Goal: Information Seeking & Learning: Learn about a topic

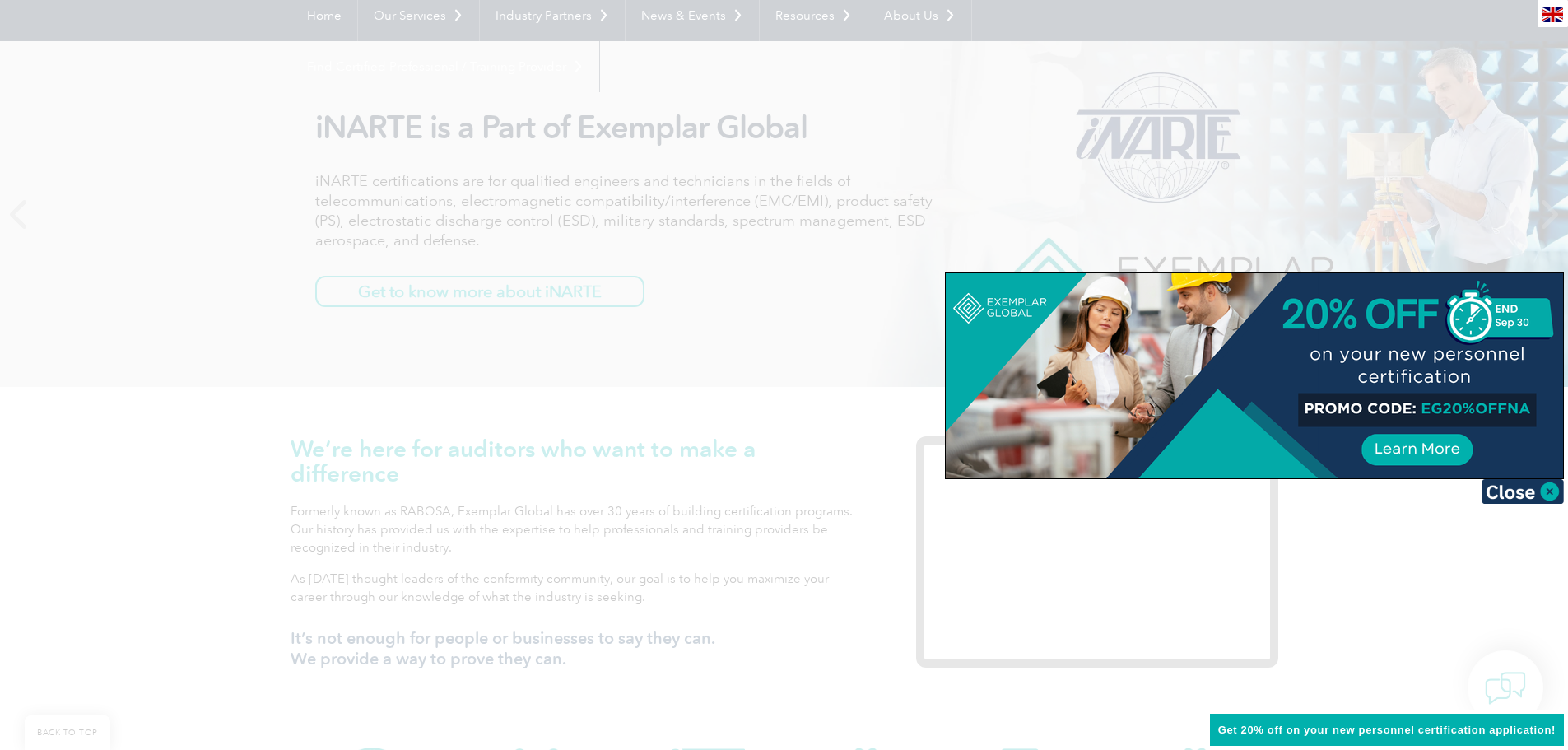
scroll to position [247, 0]
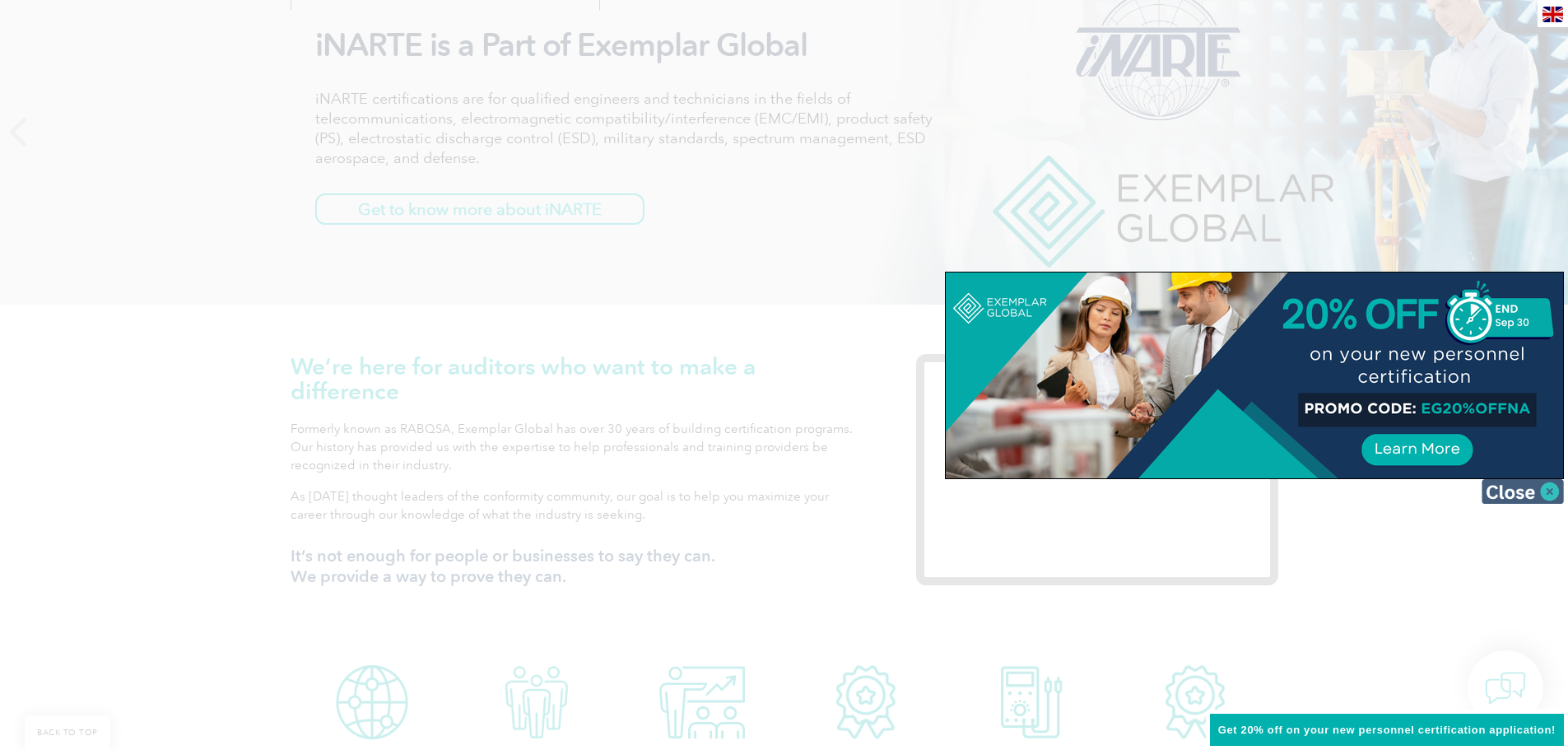
click at [1523, 491] on img at bounding box center [1523, 491] width 83 height 24
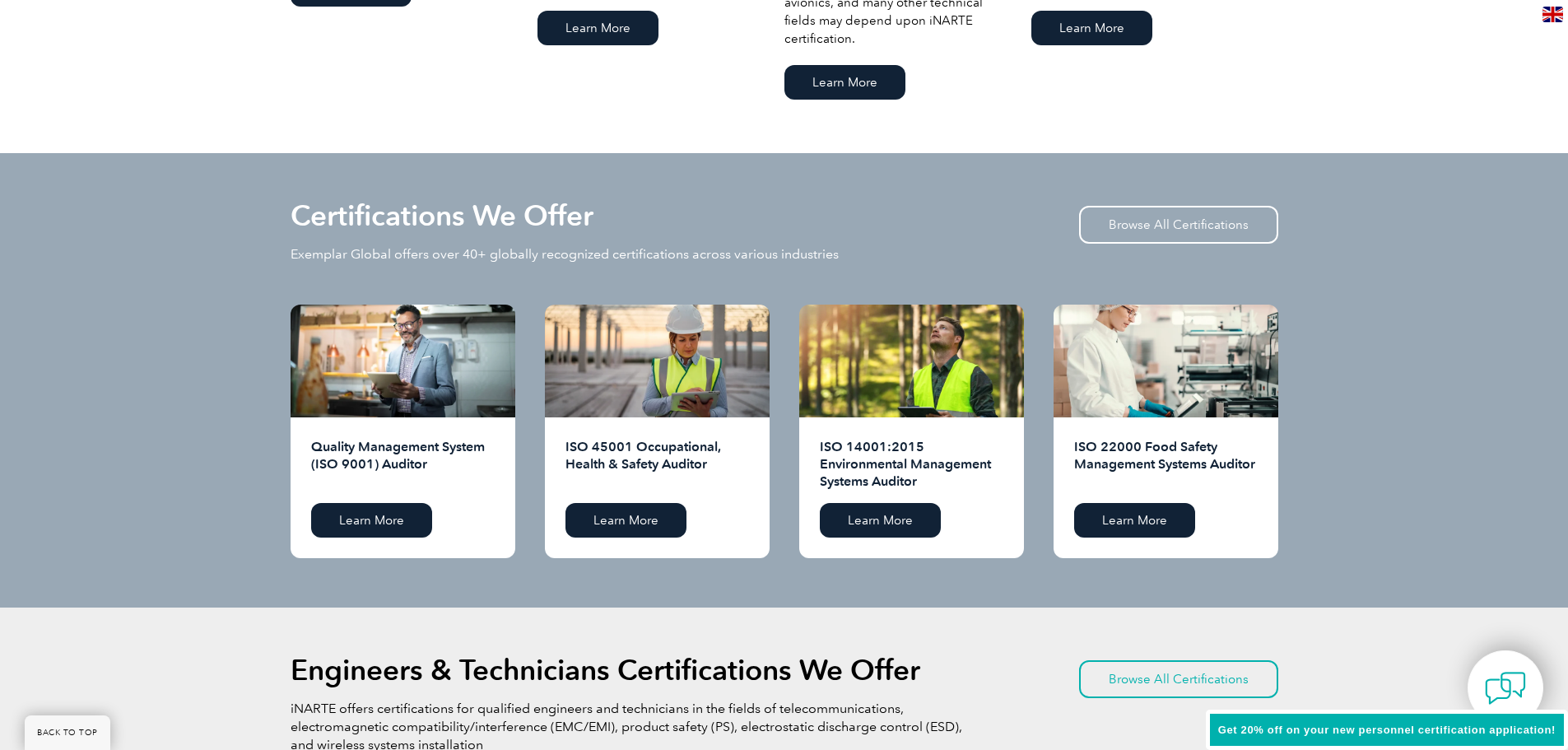
scroll to position [1646, 0]
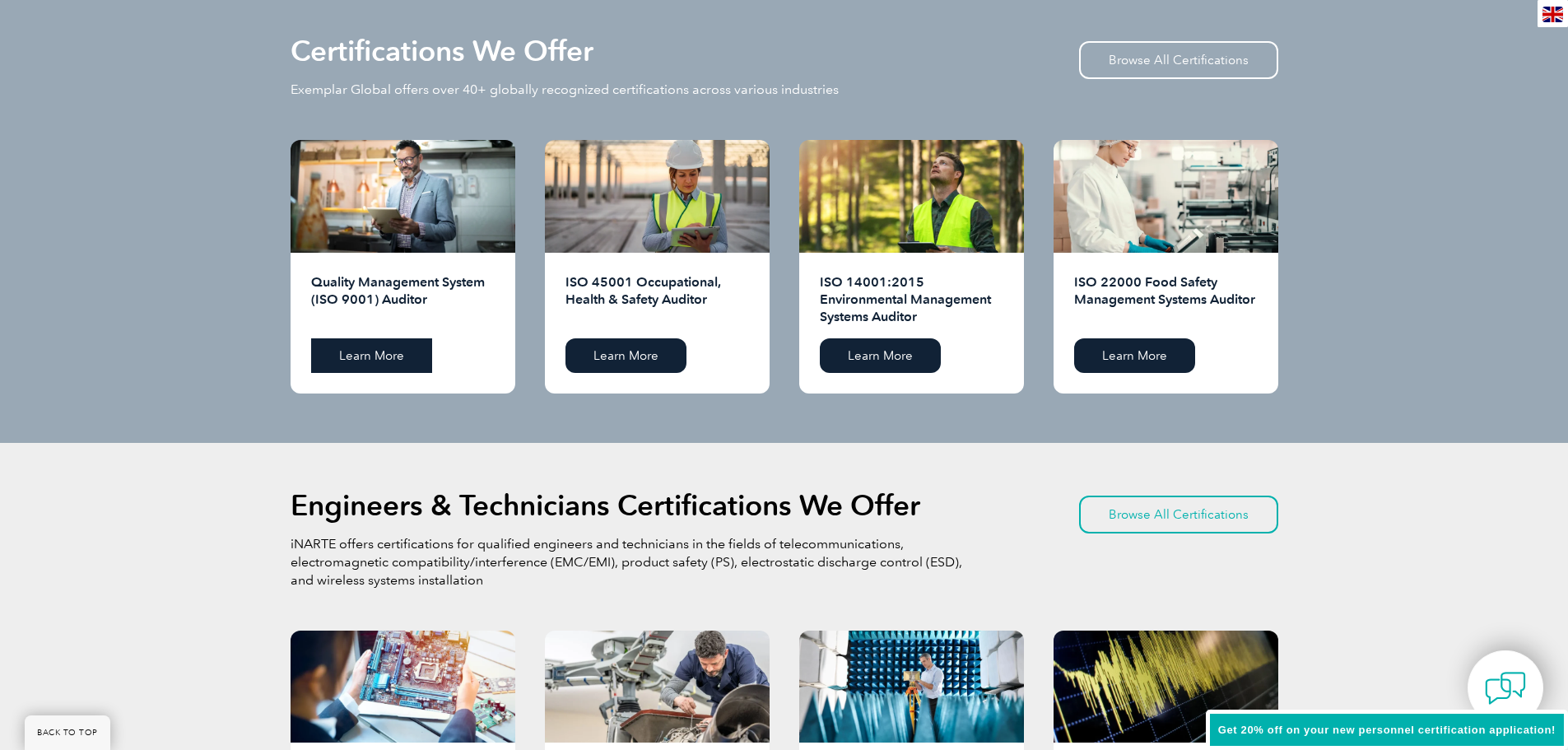
click at [368, 356] on link "Learn More" at bounding box center [371, 356] width 121 height 34
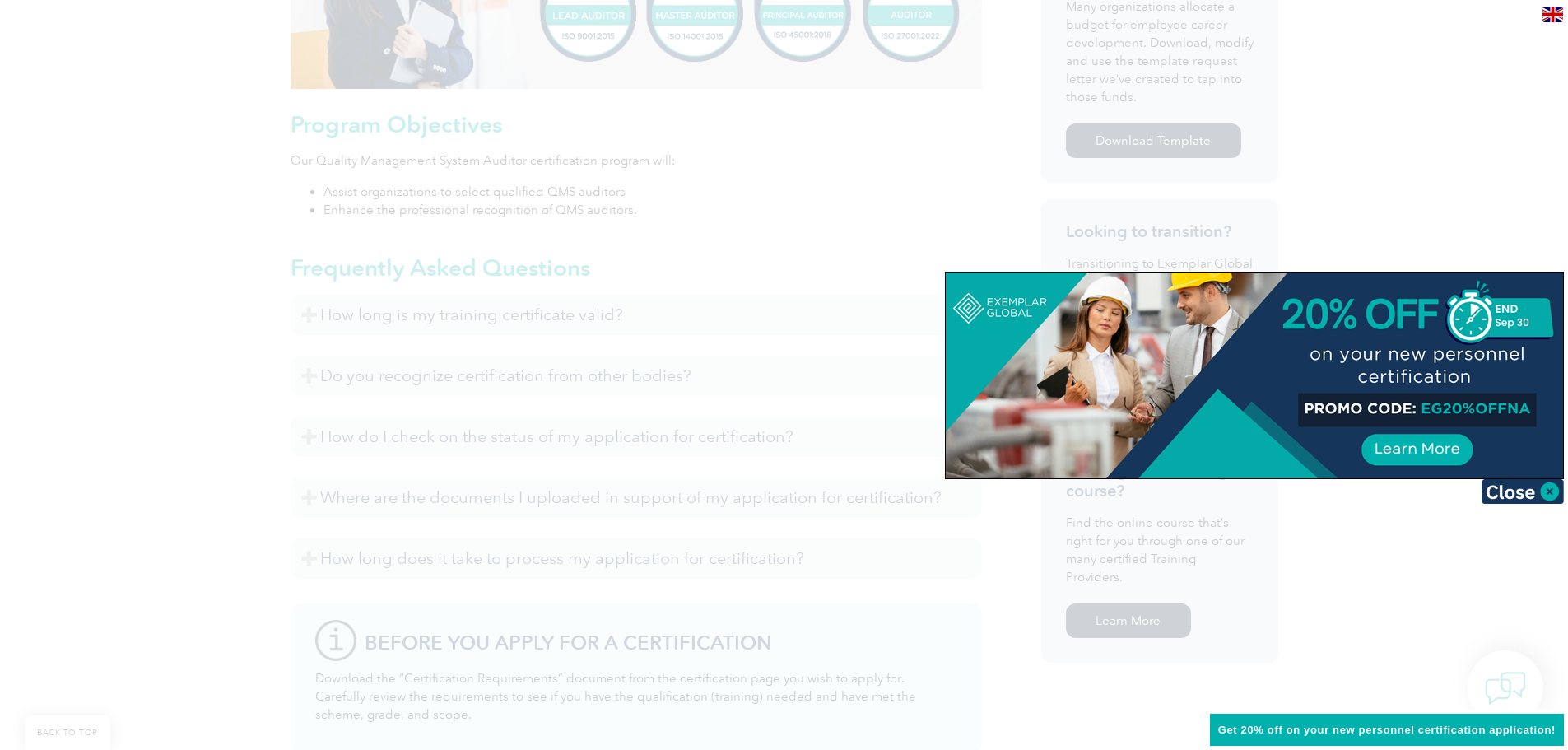
scroll to position [970, 0]
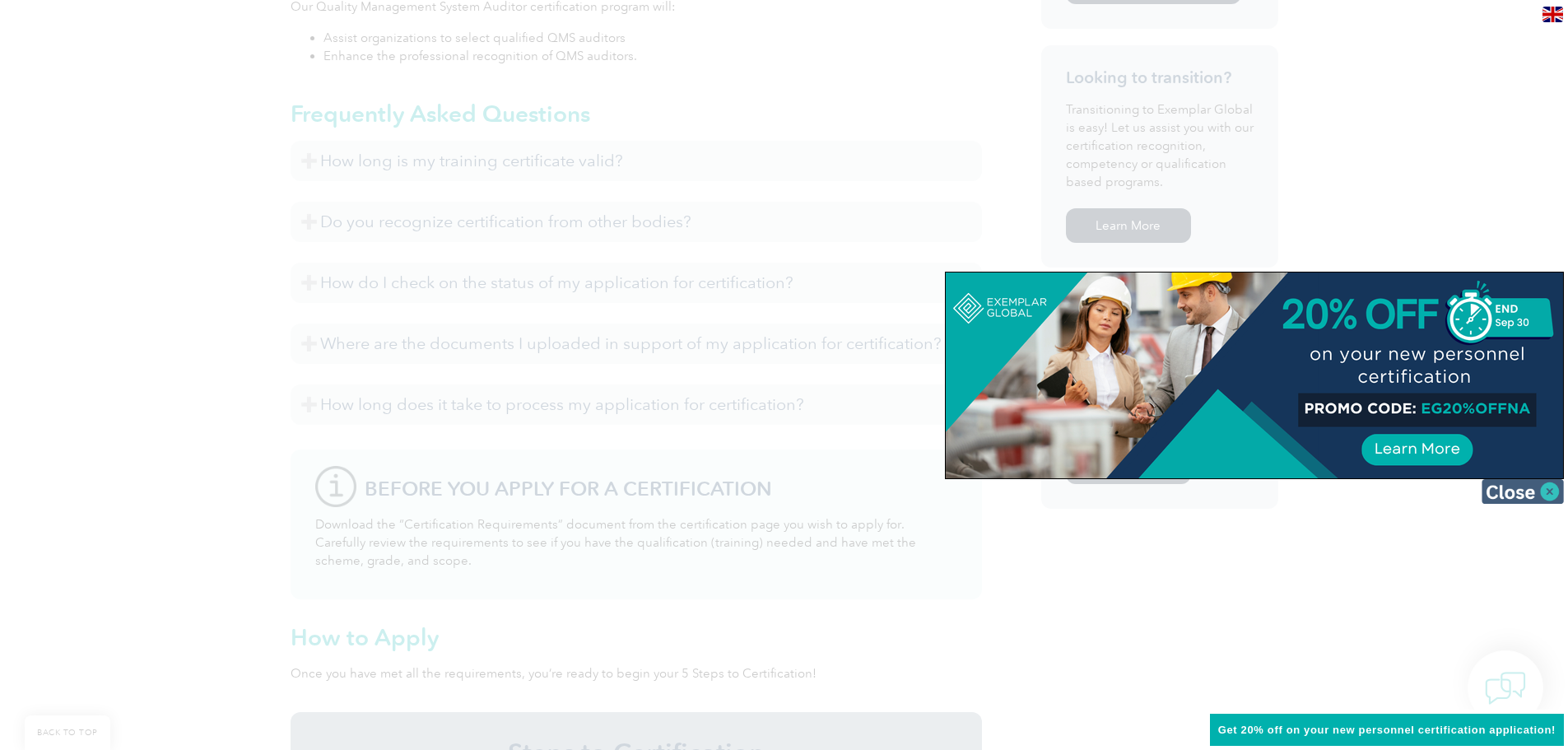
click at [1546, 486] on img at bounding box center [1523, 491] width 83 height 24
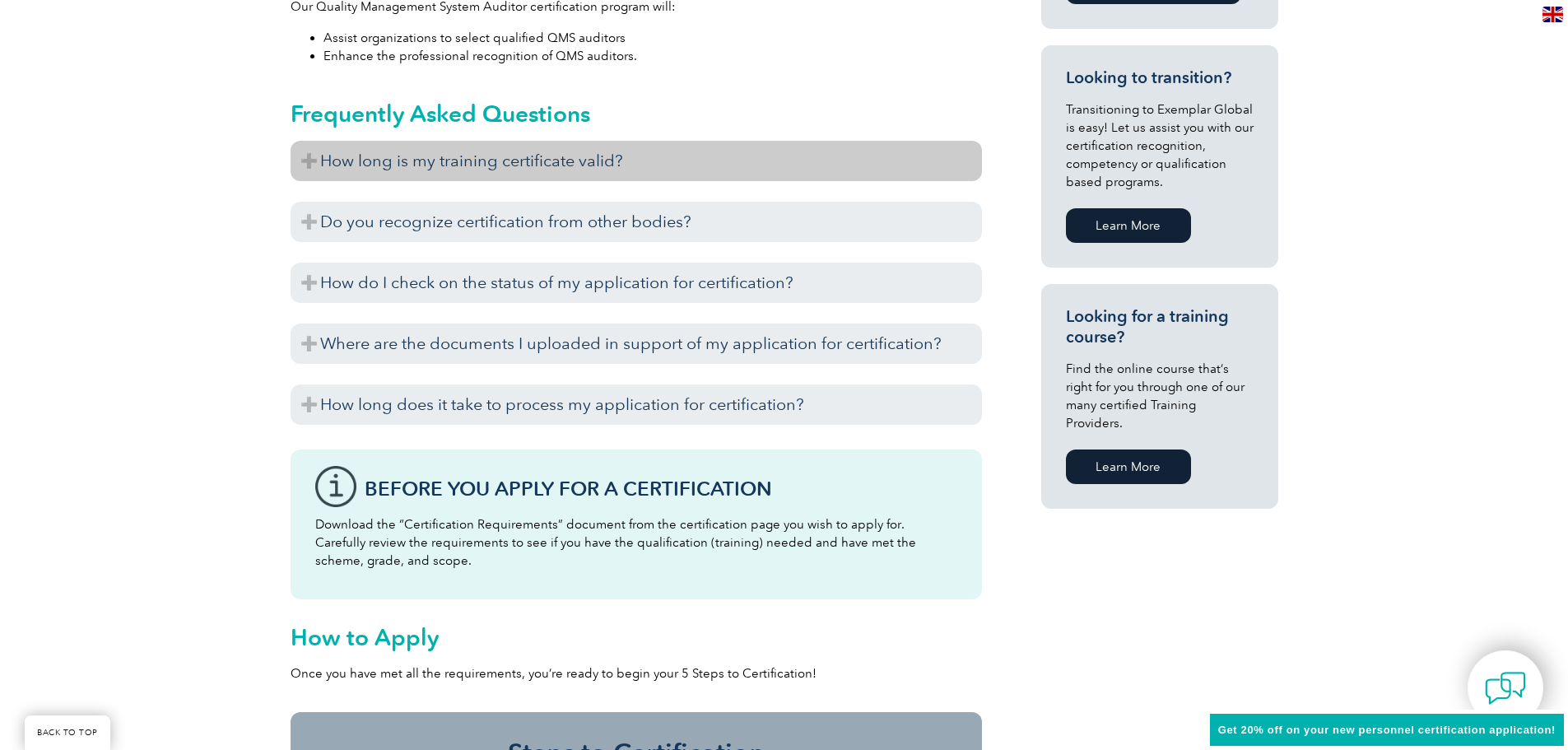
click at [309, 154] on h3 "How long is my training certificate valid?" at bounding box center [636, 161] width 691 height 40
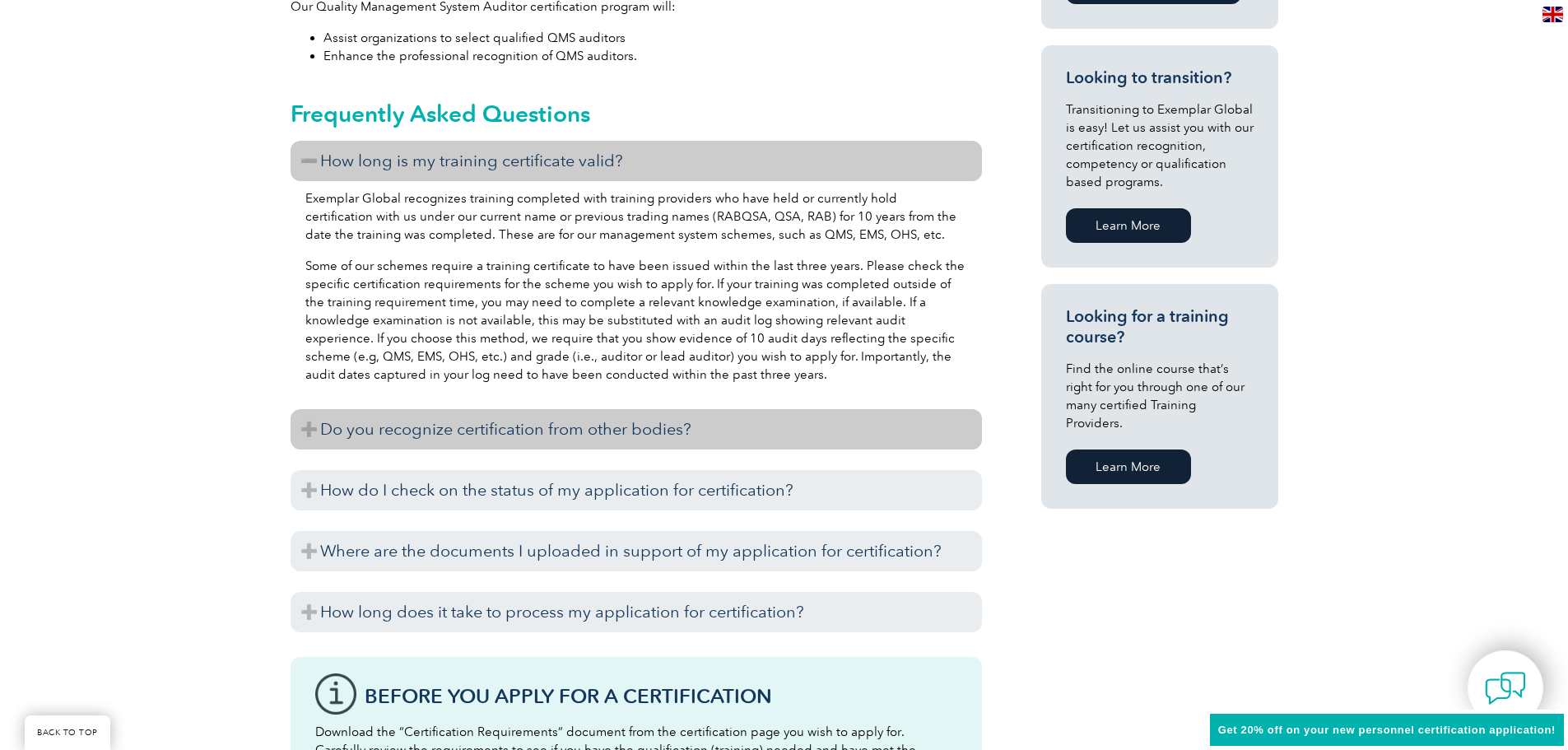
click at [312, 441] on h3 "Do you recognize certification from other bodies?" at bounding box center [636, 429] width 691 height 40
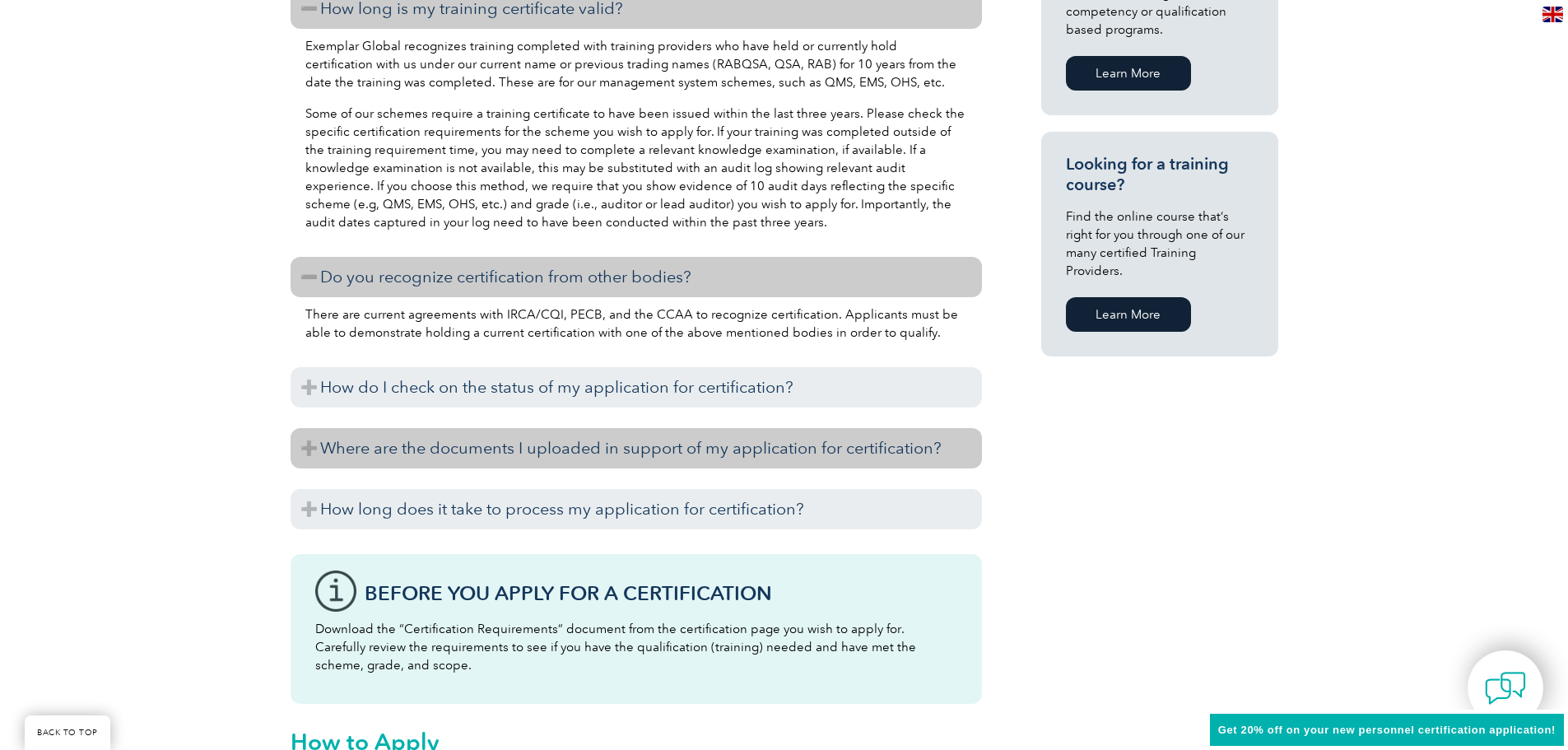
scroll to position [1135, 0]
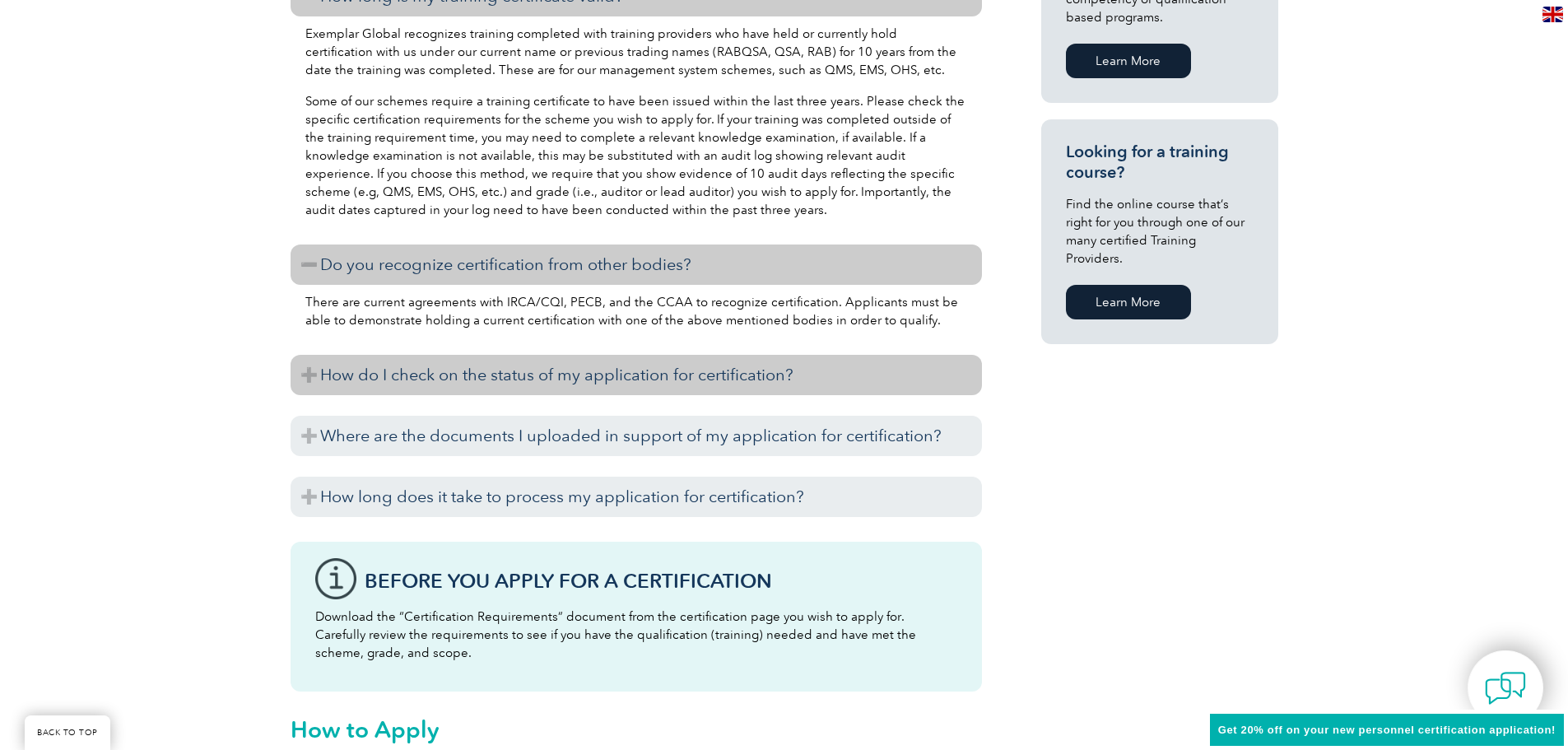
click at [309, 369] on h3 "How do I check on the status of my application for certification?" at bounding box center [636, 375] width 691 height 40
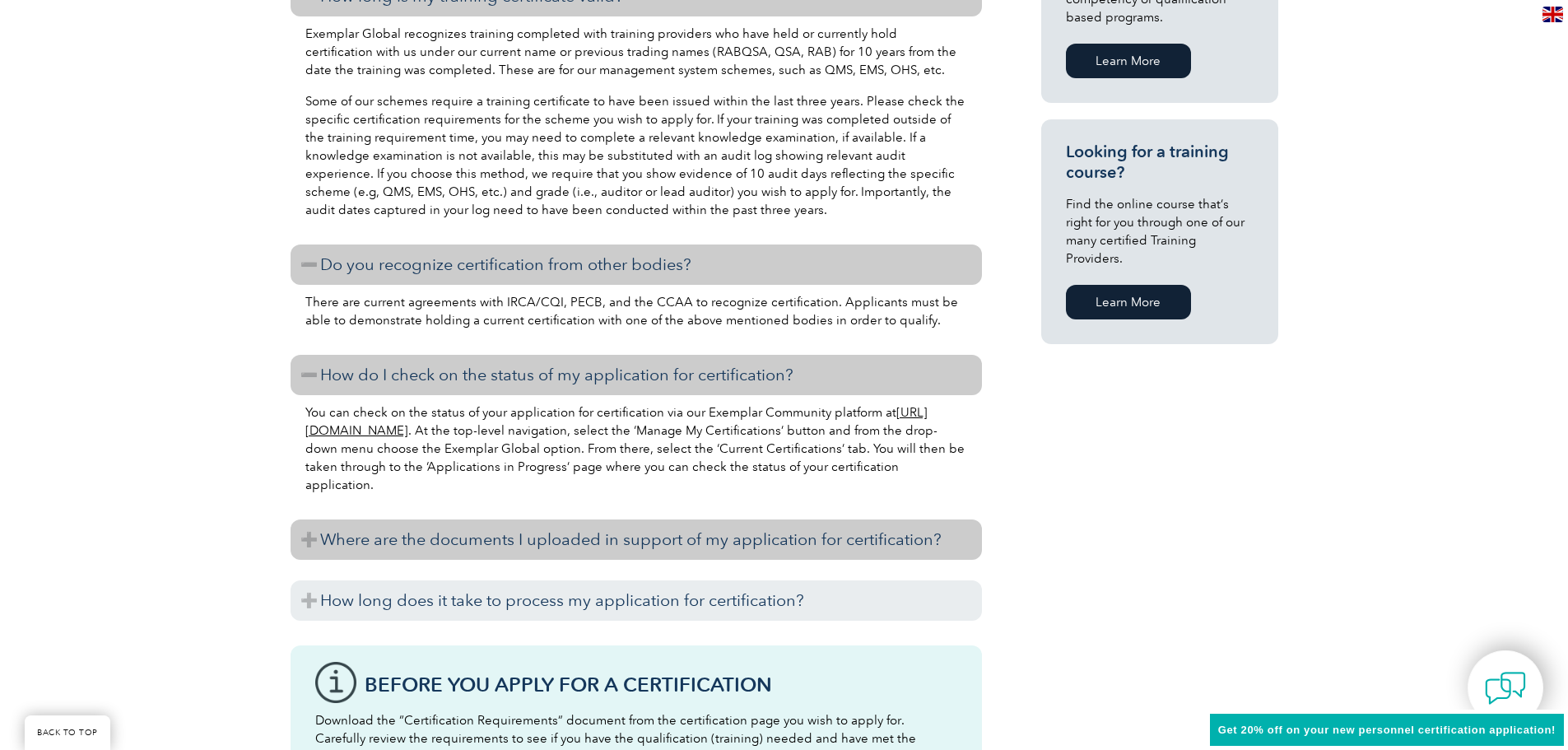
click at [302, 536] on h3 "Where are the documents I uploaded in support of my application for certificati…" at bounding box center [636, 540] width 691 height 40
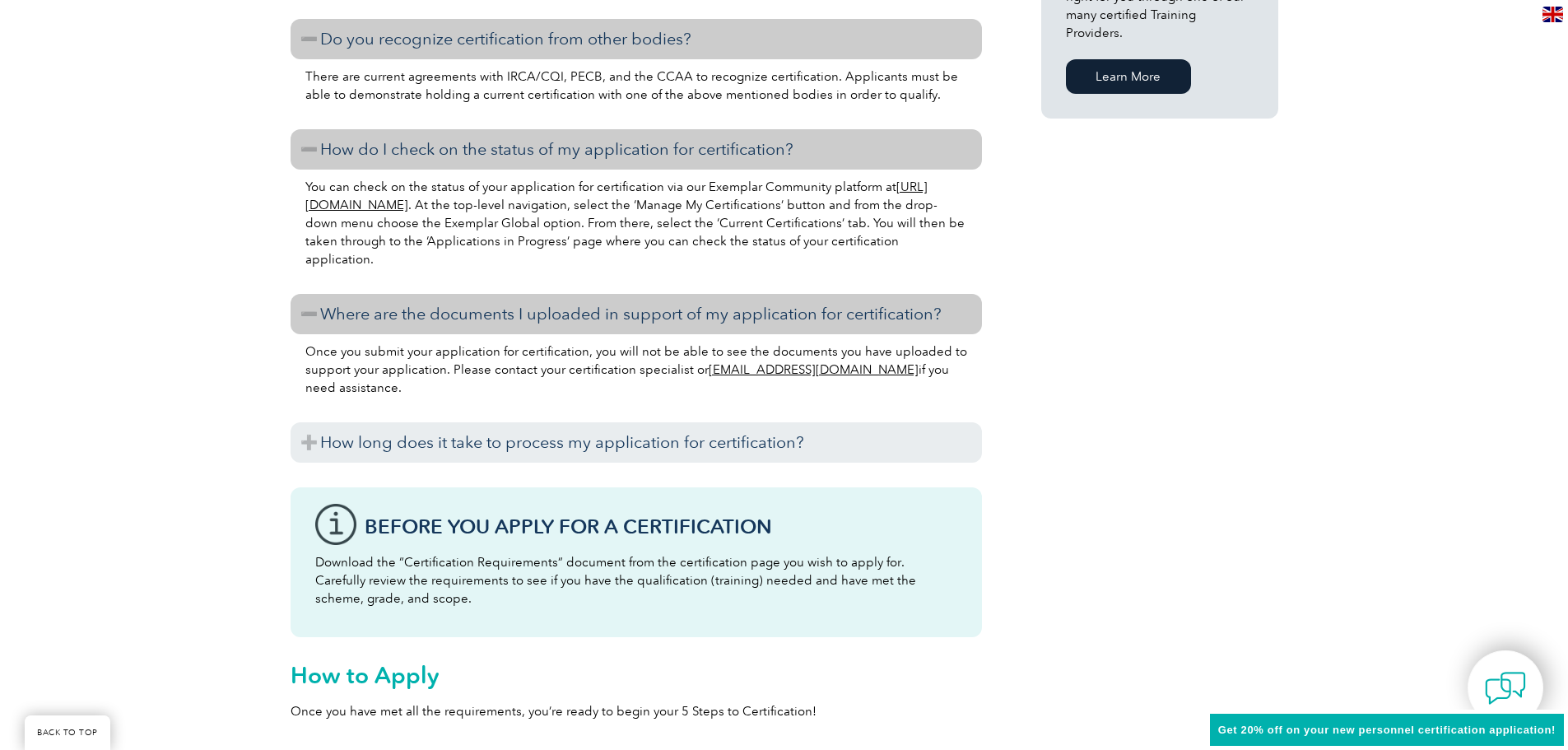
scroll to position [1381, 0]
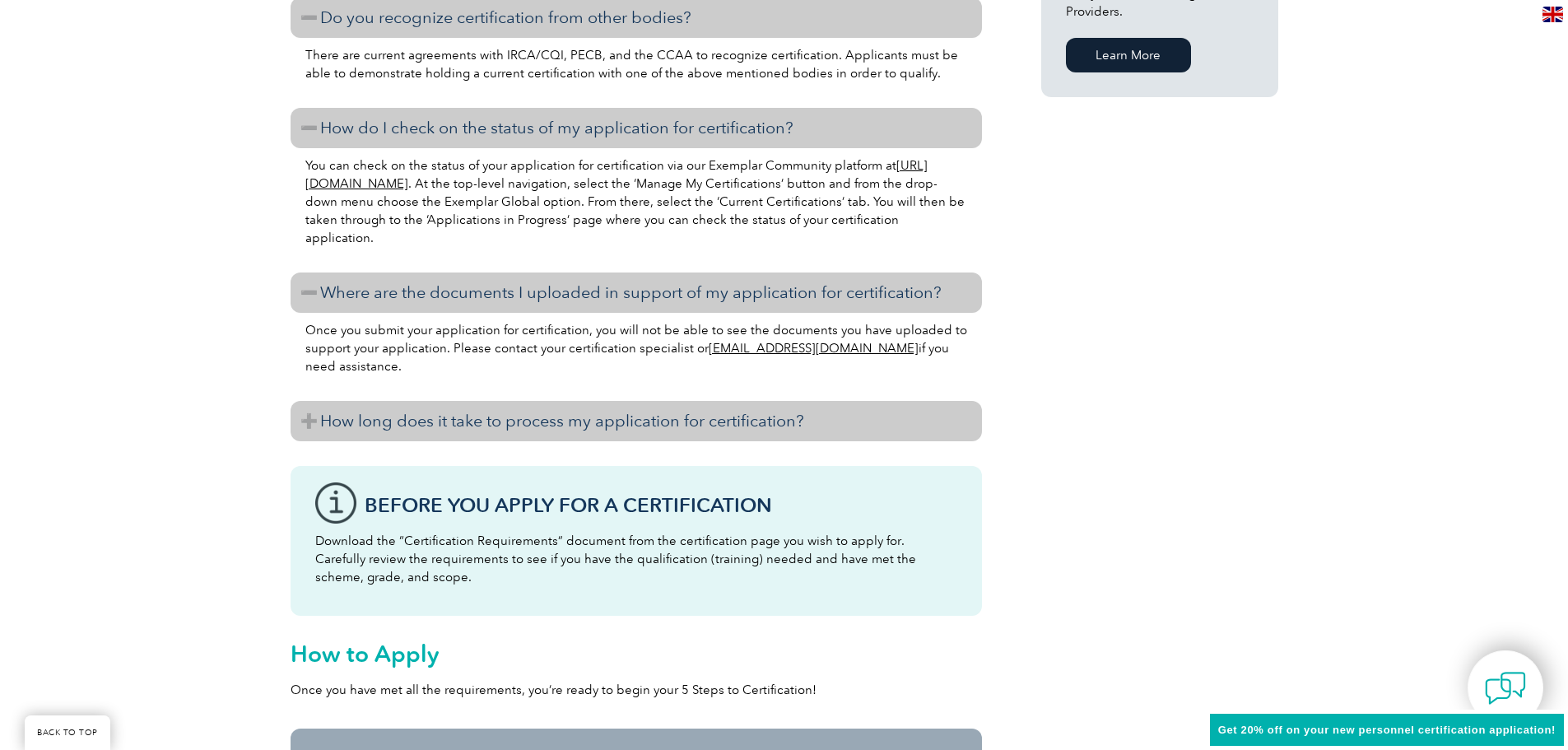
click at [308, 410] on h3 "How long does it take to process my application for certification?" at bounding box center [636, 421] width 691 height 40
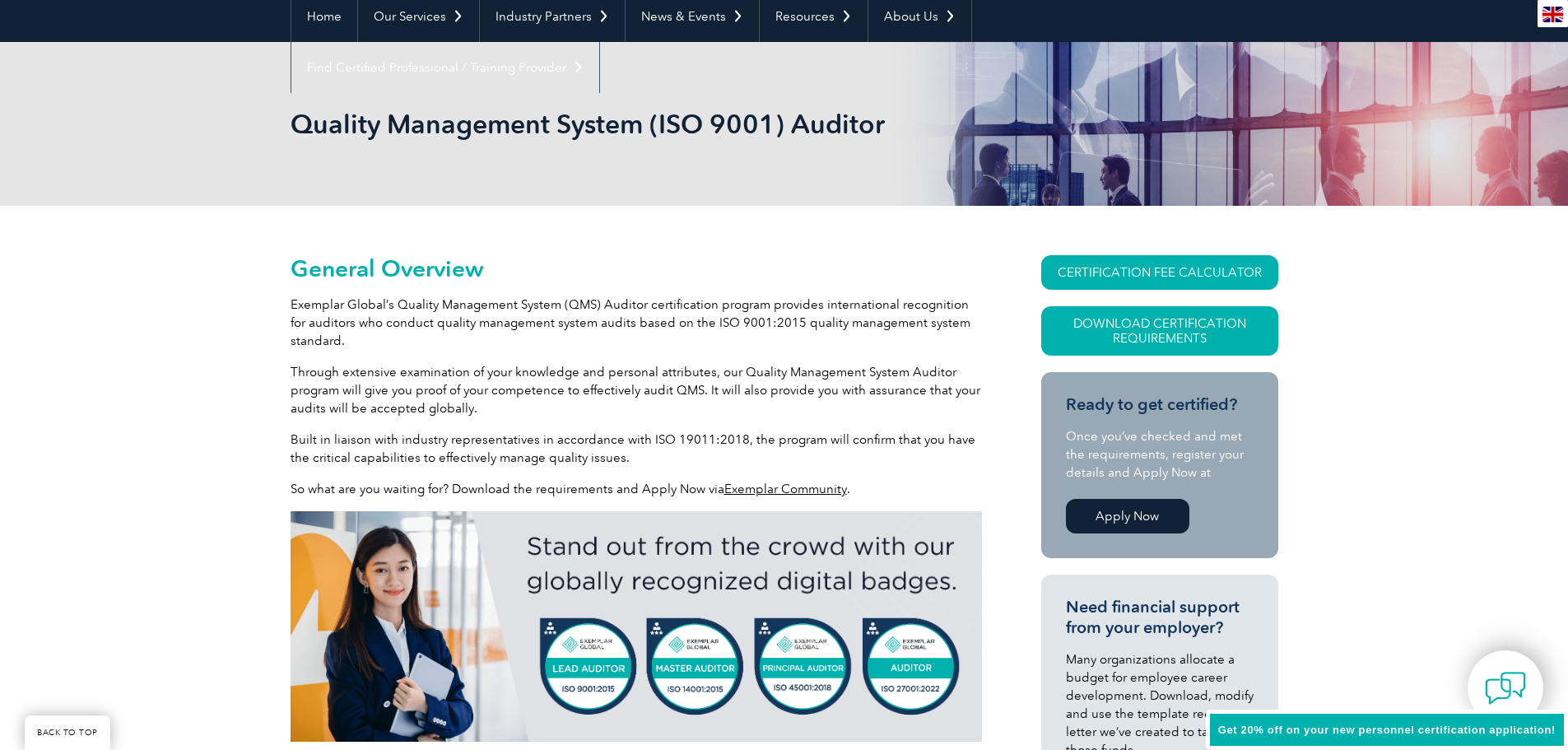
scroll to position [0, 0]
